Goal: Check status: Check status

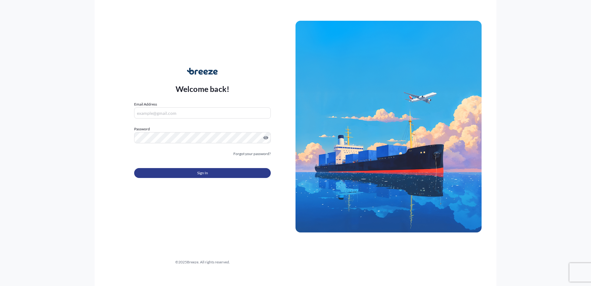
type input "[PERSON_NAME][EMAIL_ADDRESS][DOMAIN_NAME]"
click at [207, 173] on span "Sign In" at bounding box center [202, 173] width 11 height 6
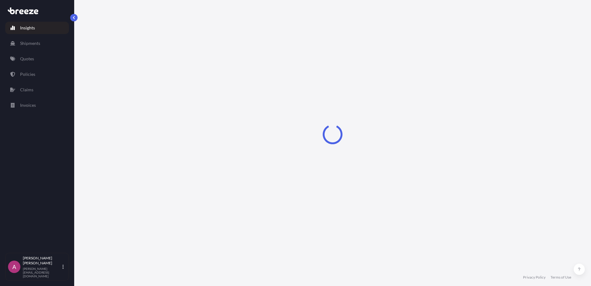
select select "2025"
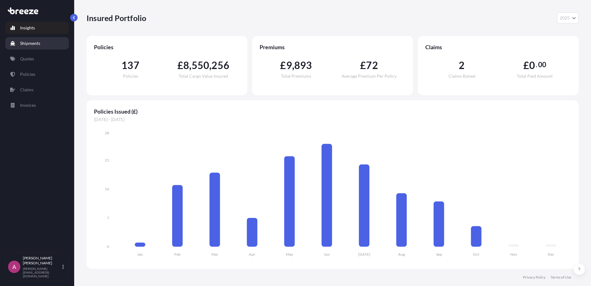
click at [31, 42] on p "Shipments" at bounding box center [30, 43] width 20 height 6
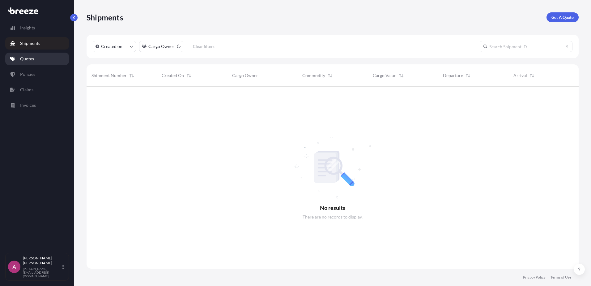
scroll to position [199, 487]
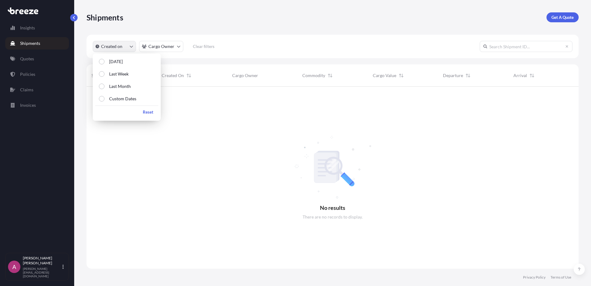
click at [131, 45] on icon "createdOn Filter options" at bounding box center [131, 47] width 4 height 4
click at [98, 99] on button "Custom Dates" at bounding box center [126, 98] width 63 height 11
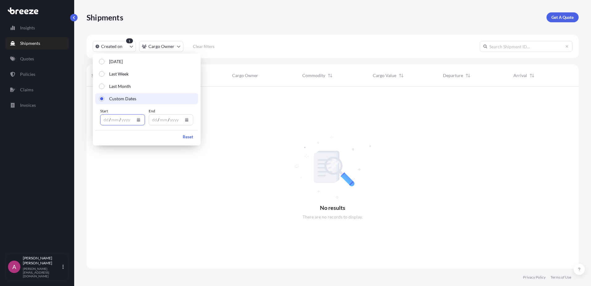
click at [138, 118] on icon "Calendar" at bounding box center [138, 120] width 3 height 4
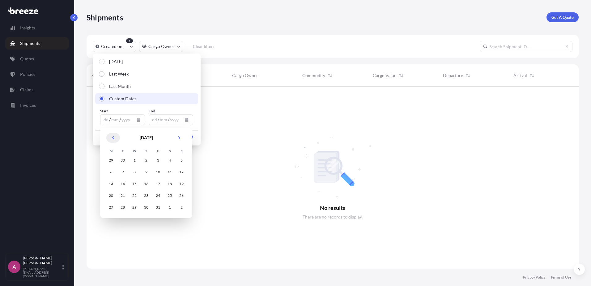
click at [113, 137] on icon "Previous" at bounding box center [113, 137] width 2 height 3
click at [113, 137] on icon "Previous" at bounding box center [113, 138] width 4 height 4
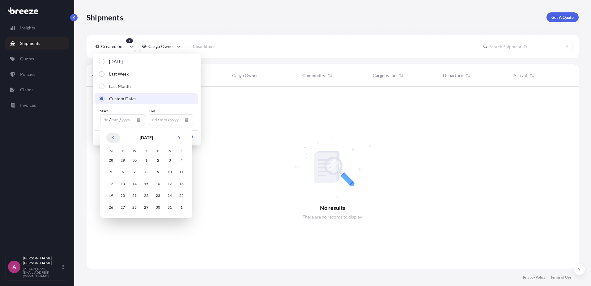
click at [113, 137] on icon "Previous" at bounding box center [113, 138] width 4 height 4
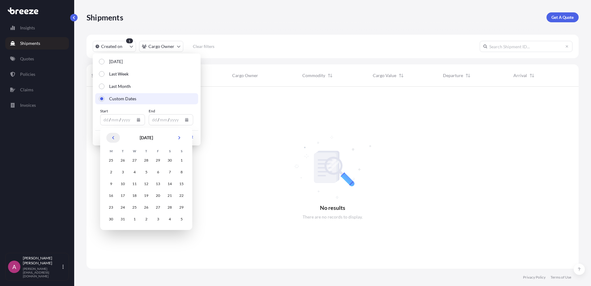
click at [113, 137] on icon "Previous" at bounding box center [113, 138] width 4 height 4
click at [147, 161] on div "1" at bounding box center [146, 160] width 11 height 11
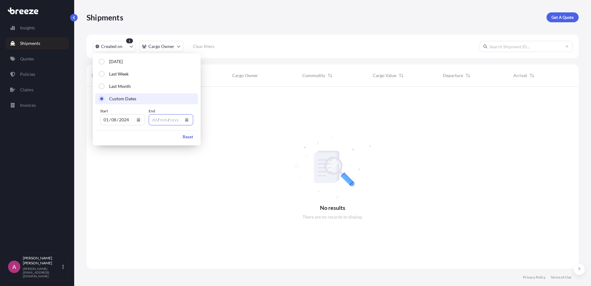
click at [189, 120] on button "Calendar" at bounding box center [187, 120] width 10 height 10
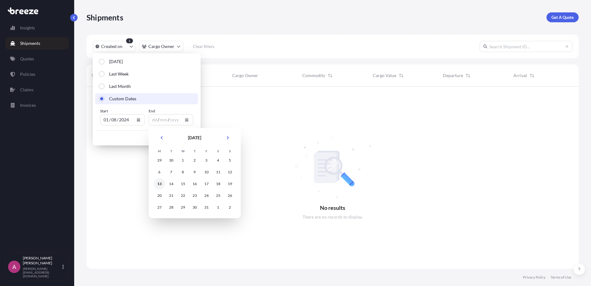
click at [159, 184] on div "13" at bounding box center [159, 183] width 11 height 11
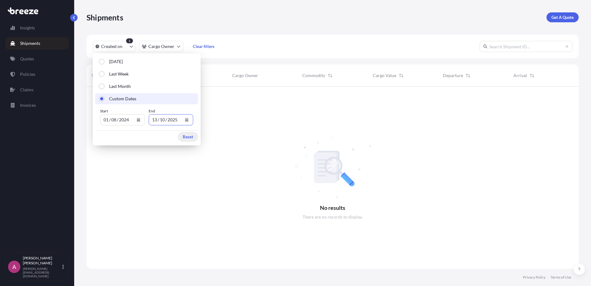
click at [187, 137] on p "Reset" at bounding box center [188, 137] width 11 height 6
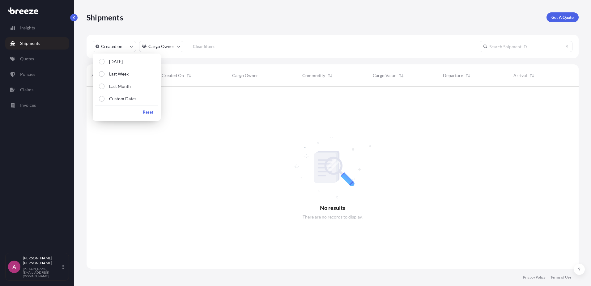
click at [242, 138] on div at bounding box center [333, 178] width 492 height 182
click at [264, 16] on div "Shipments Get A Quote" at bounding box center [333, 17] width 492 height 10
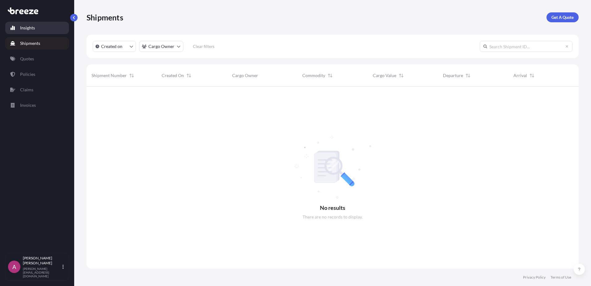
click at [30, 27] on p "Insights" at bounding box center [27, 28] width 15 height 6
select select "2025"
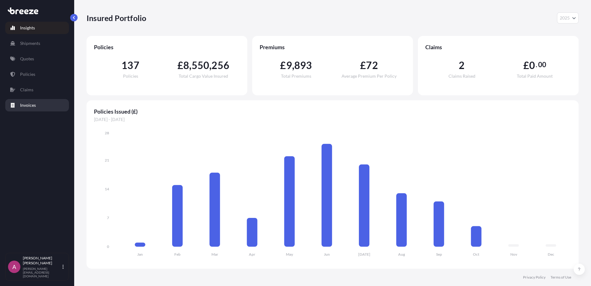
click at [28, 107] on p "Invoices" at bounding box center [28, 105] width 16 height 6
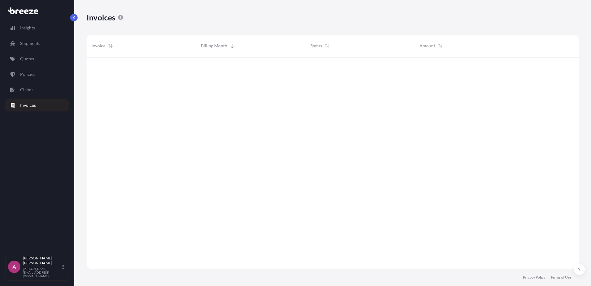
scroll to position [213, 487]
